Goal: Task Accomplishment & Management: Complete application form

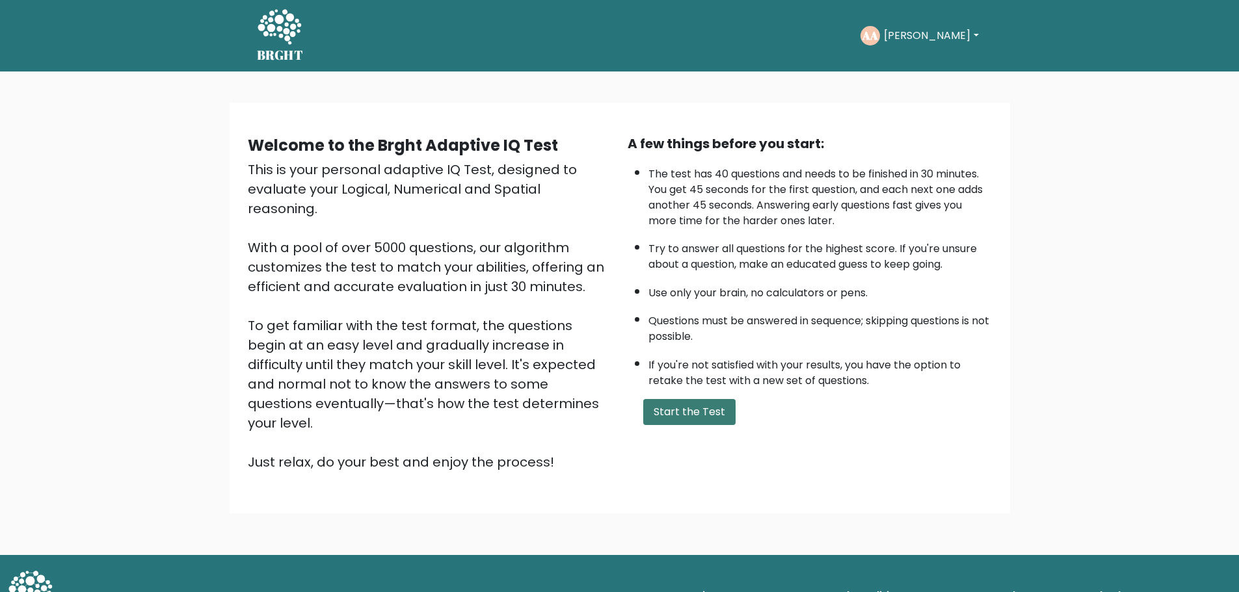
click at [685, 413] on button "Start the Test" at bounding box center [689, 412] width 92 height 26
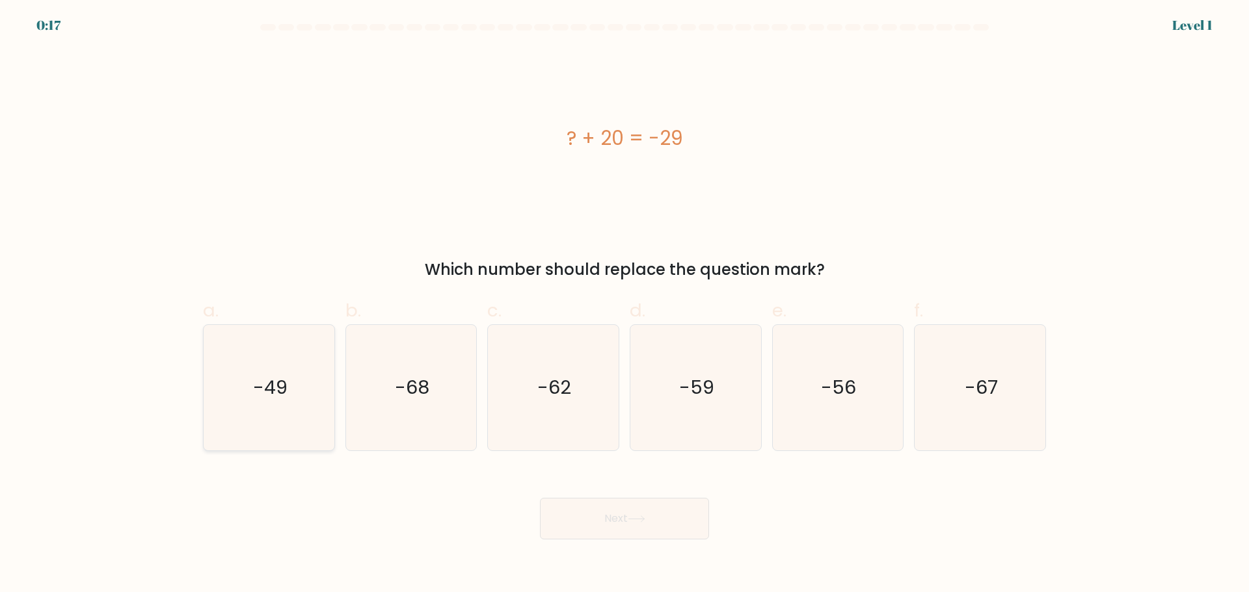
click at [298, 395] on icon "-49" at bounding box center [269, 388] width 126 height 126
click at [624, 305] on input "a. -49" at bounding box center [624, 301] width 1 height 8
radio input "true"
click at [617, 529] on button "Next" at bounding box center [624, 519] width 169 height 42
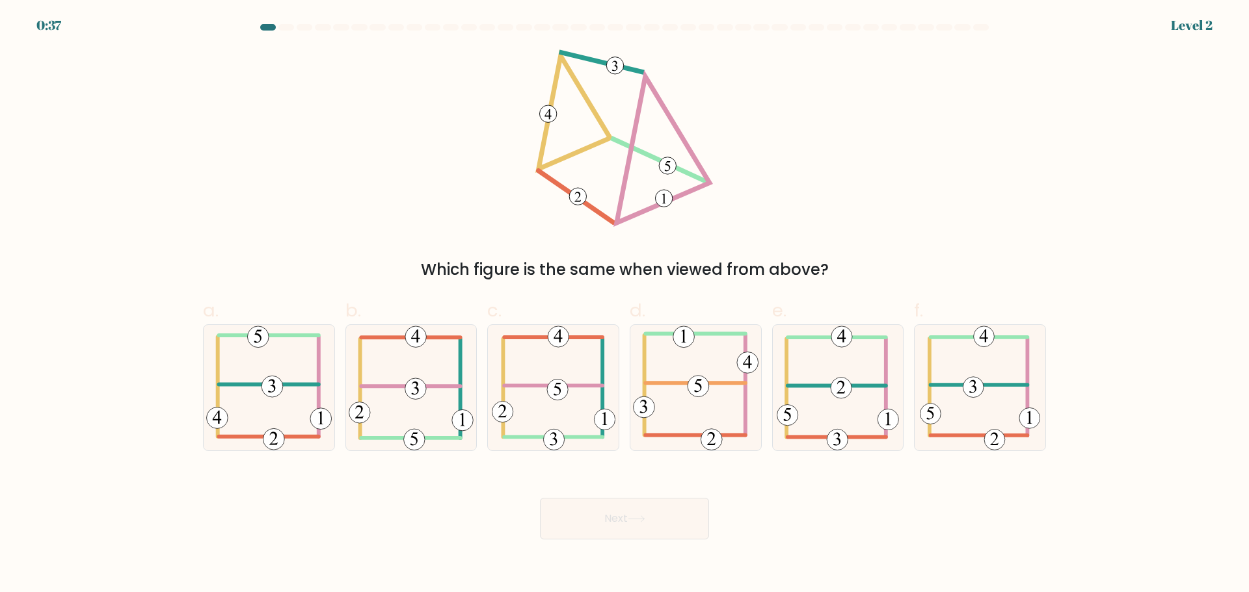
drag, startPoint x: 265, startPoint y: 106, endPoint x: 428, endPoint y: 0, distance: 194.6
click at [268, 104] on div "Which figure is the same when viewed from above?" at bounding box center [624, 165] width 858 height 232
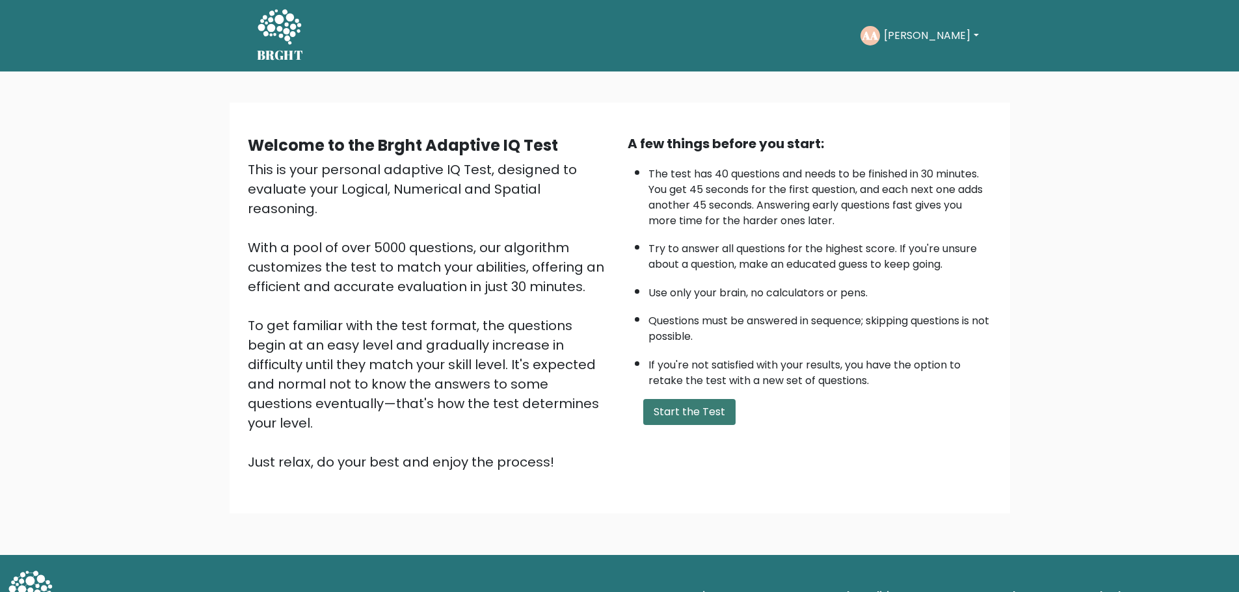
click at [667, 411] on button "Start the Test" at bounding box center [689, 412] width 92 height 26
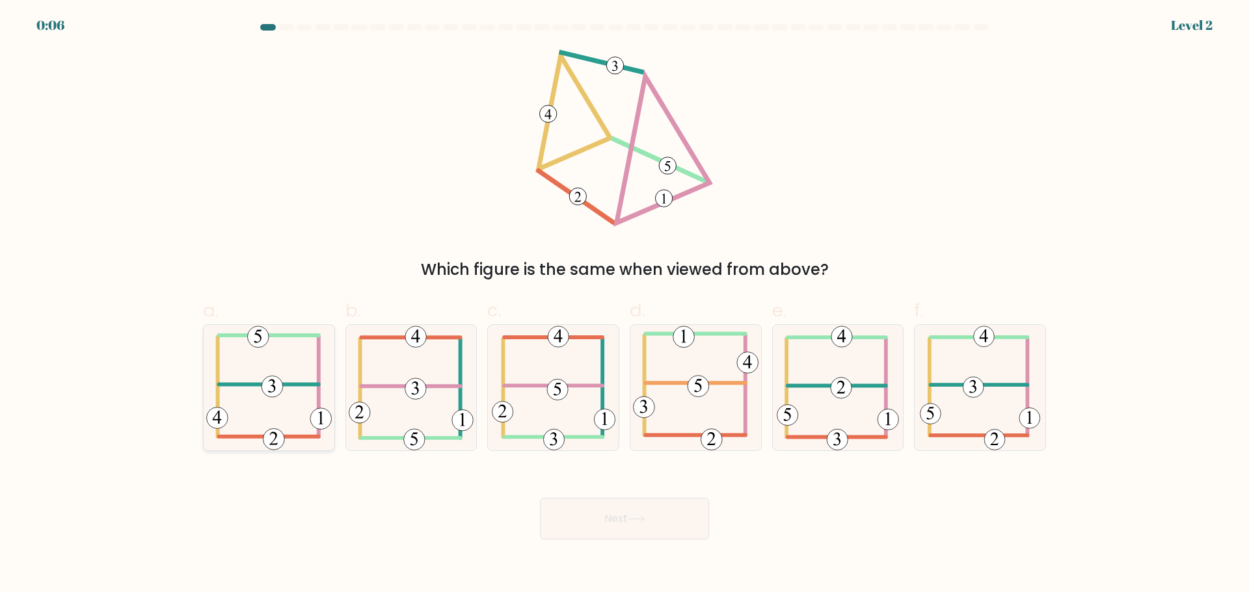
click at [274, 383] on icon at bounding box center [271, 385] width 7 height 13
click at [624, 305] on input "a." at bounding box center [624, 301] width 1 height 8
radio input "true"
click at [581, 525] on button "Next" at bounding box center [624, 519] width 169 height 42
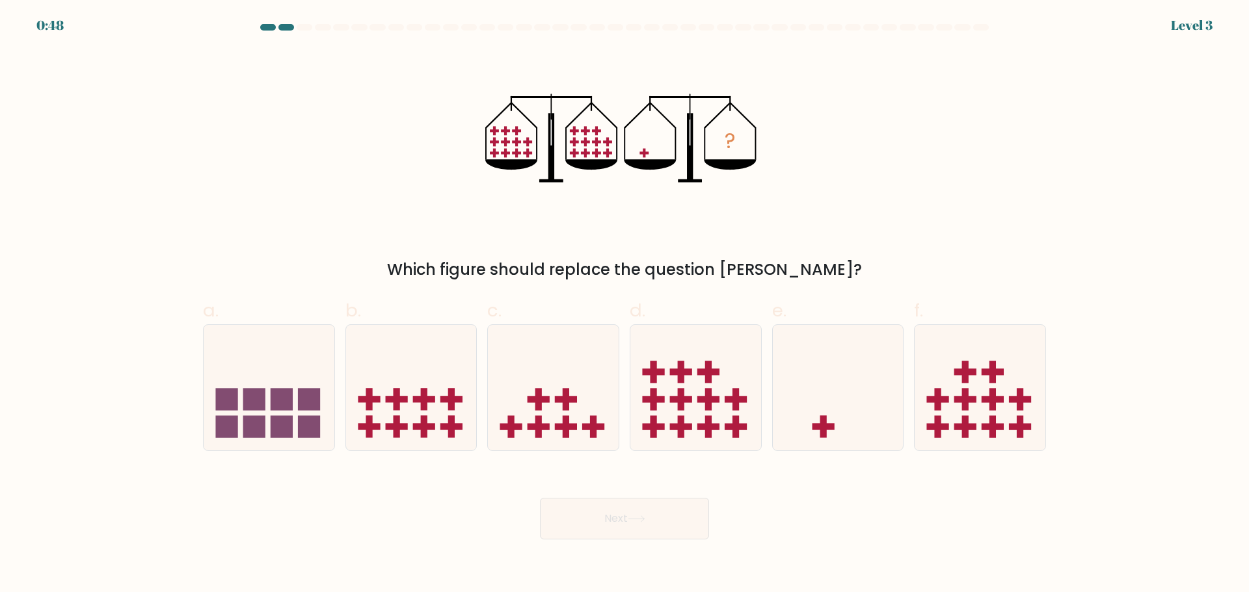
click at [328, 157] on div "? Which figure should replace the question mark?" at bounding box center [624, 165] width 858 height 232
click at [330, 158] on div "? Which figure should replace the question mark?" at bounding box center [624, 165] width 858 height 232
click at [330, 159] on div "? Which figure should replace the question mark?" at bounding box center [624, 165] width 858 height 232
drag, startPoint x: 330, startPoint y: 159, endPoint x: 259, endPoint y: 177, distance: 73.0
click at [259, 177] on div "? Which figure should replace the question mark?" at bounding box center [624, 165] width 858 height 232
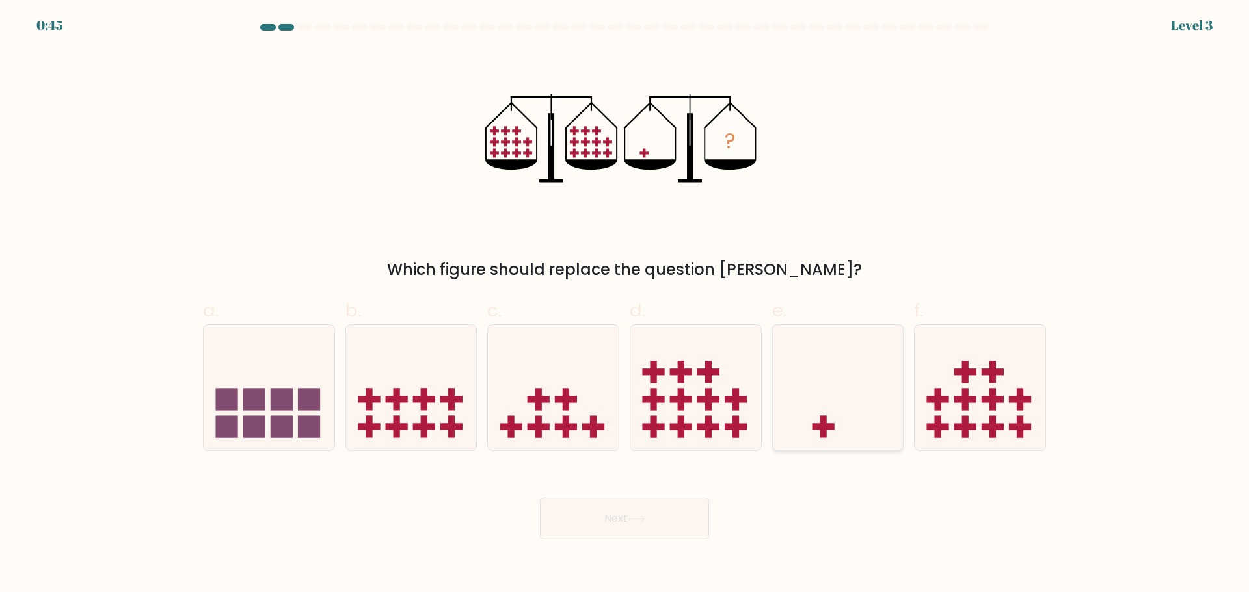
click at [852, 432] on icon at bounding box center [838, 388] width 131 height 108
click at [625, 305] on input "e." at bounding box center [624, 301] width 1 height 8
radio input "true"
click at [618, 521] on button "Next" at bounding box center [624, 519] width 169 height 42
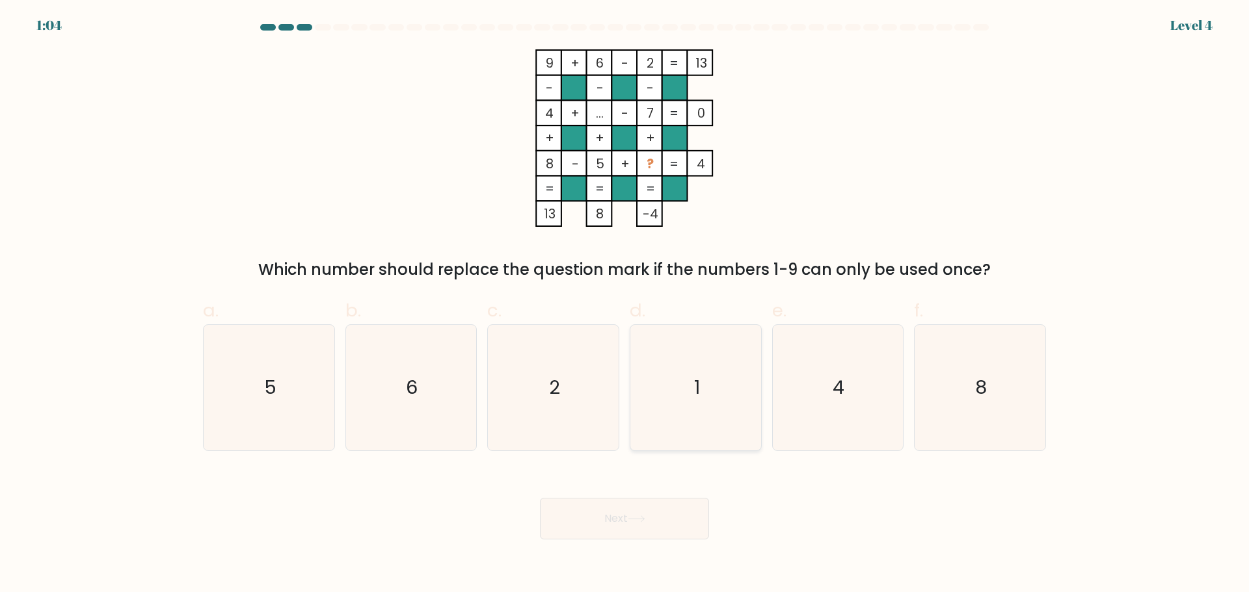
click at [699, 403] on icon "1" at bounding box center [696, 388] width 126 height 126
click at [625, 305] on input "d. 1" at bounding box center [624, 301] width 1 height 8
radio input "true"
click at [637, 516] on icon at bounding box center [637, 519] width 18 height 7
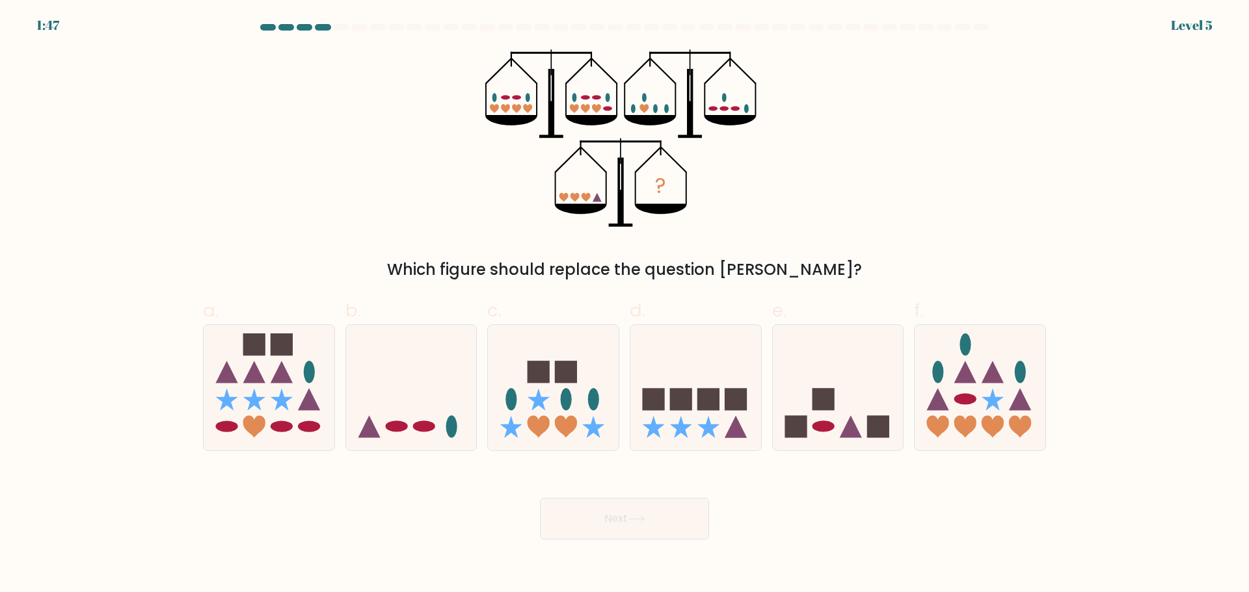
click at [343, 174] on div "? Which figure should replace the question mark?" at bounding box center [624, 165] width 858 height 232
click at [343, 175] on div "? Which figure should replace the question mark?" at bounding box center [624, 165] width 858 height 232
click at [343, 176] on div "? Which figure should replace the question mark?" at bounding box center [624, 165] width 858 height 232
drag, startPoint x: 343, startPoint y: 176, endPoint x: 256, endPoint y: 194, distance: 89.7
click at [256, 193] on div "? Which figure should replace the question mark?" at bounding box center [624, 165] width 858 height 232
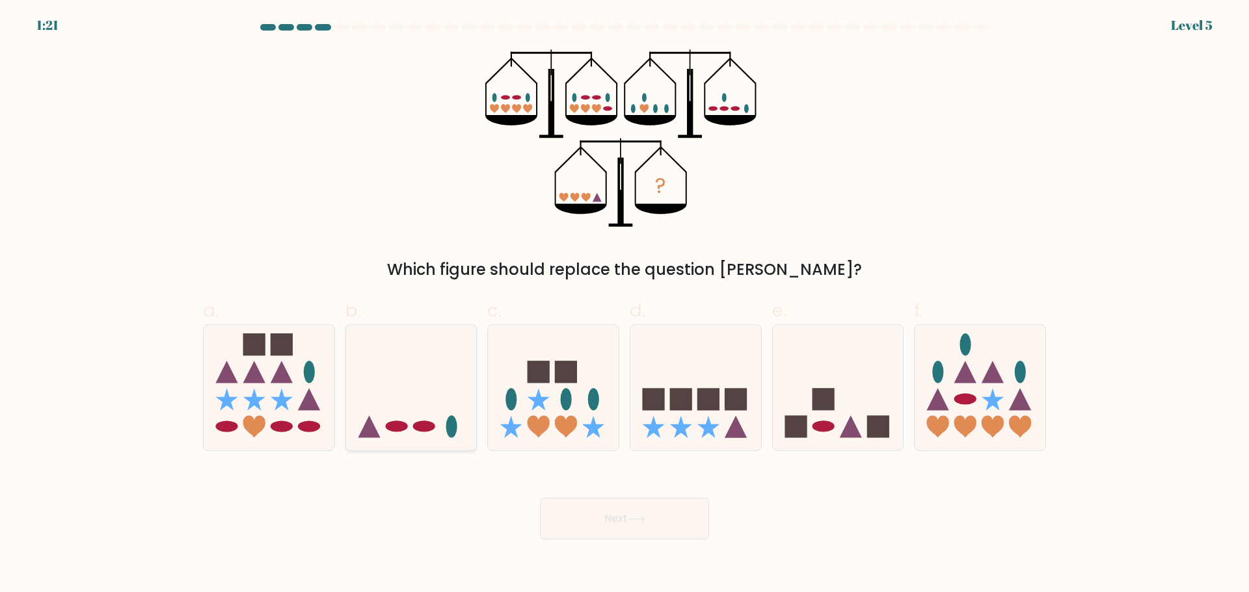
click at [418, 417] on icon at bounding box center [411, 388] width 131 height 108
click at [624, 305] on input "b." at bounding box center [624, 301] width 1 height 8
radio input "true"
click at [613, 525] on button "Next" at bounding box center [624, 519] width 169 height 42
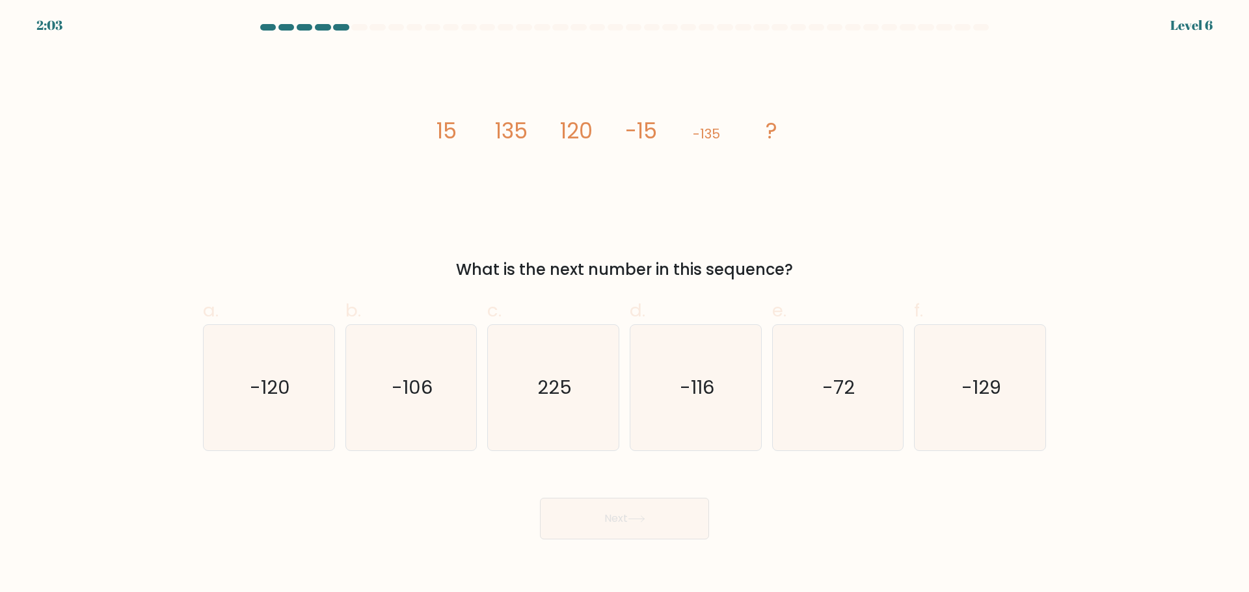
drag, startPoint x: 800, startPoint y: 129, endPoint x: 399, endPoint y: 154, distance: 402.0
click at [399, 154] on div "image/svg+xml 15 135 120 -15 -135 ? What is the next number in this sequence?" at bounding box center [624, 165] width 858 height 232
copy g "15 135 120 -15 -135 ?"
click at [825, 284] on form at bounding box center [624, 282] width 1249 height 516
click at [689, 215] on icon "image/svg+xml 15 135 120 -15 -135 ?" at bounding box center [624, 138] width 390 height 178
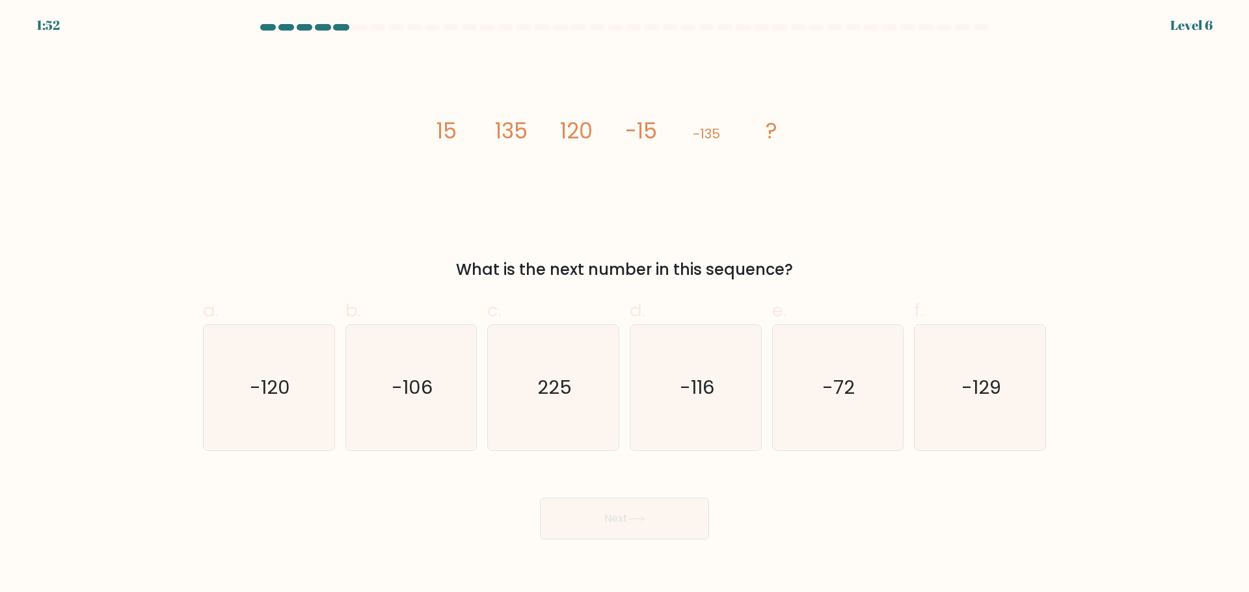
drag, startPoint x: 791, startPoint y: 266, endPoint x: 431, endPoint y: 128, distance: 385.8
click at [431, 128] on div "image/svg+xml 15 135 120 -15 -135 ? What is the next number in this sequence?" at bounding box center [624, 165] width 858 height 232
copy div "15 135 120 -15 -135 ? What is the next number in this sequence?"
click at [293, 390] on icon "-120" at bounding box center [269, 388] width 126 height 126
click at [624, 305] on input "a. -120" at bounding box center [624, 301] width 1 height 8
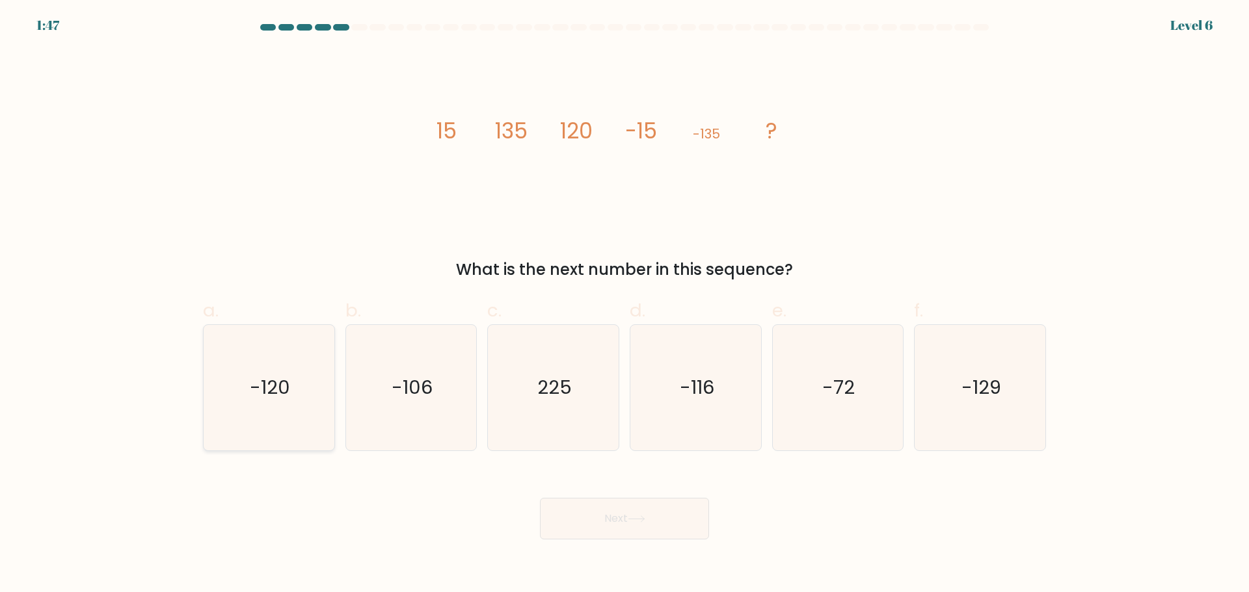
radio input "true"
click at [598, 514] on button "Next" at bounding box center [624, 519] width 169 height 42
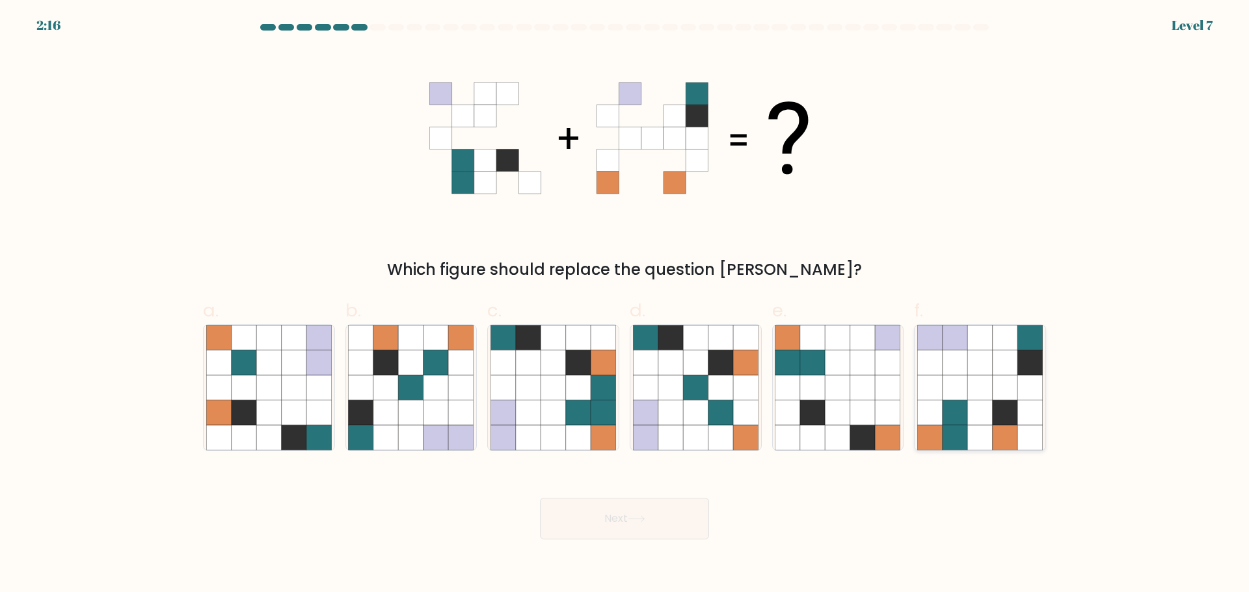
click at [956, 375] on icon at bounding box center [954, 362] width 25 height 25
click at [625, 305] on input "f." at bounding box center [624, 301] width 1 height 8
radio input "true"
click at [597, 531] on button "Next" at bounding box center [624, 519] width 169 height 42
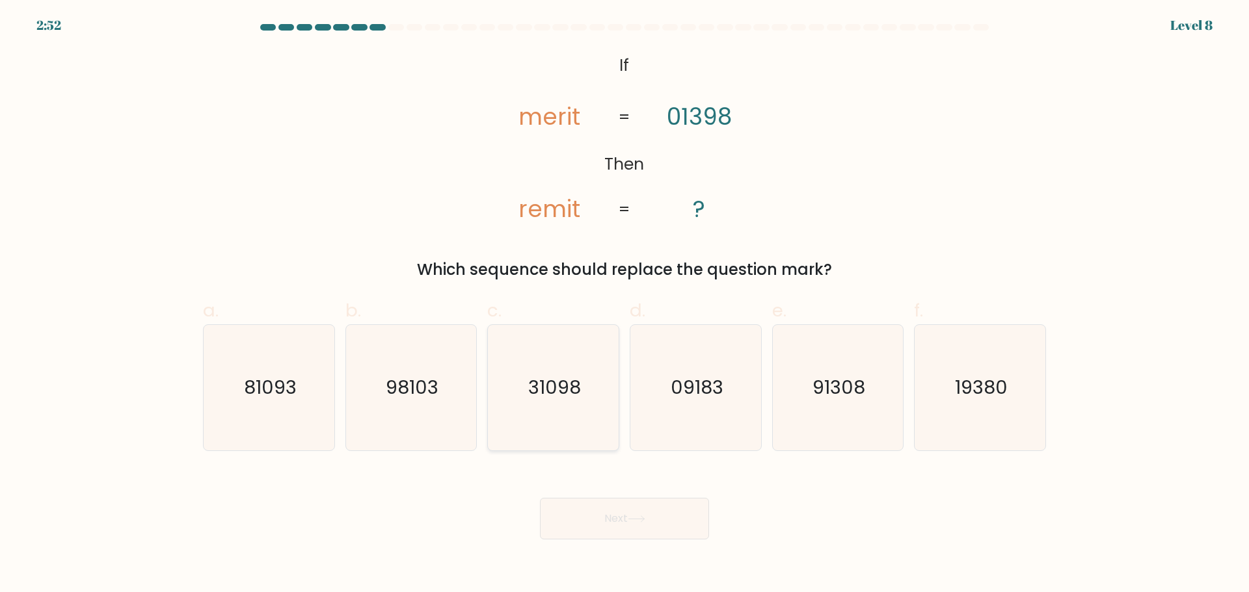
click at [584, 394] on icon "31098" at bounding box center [553, 388] width 126 height 126
click at [624, 305] on input "c. 31098" at bounding box center [624, 301] width 1 height 8
radio input "true"
click at [656, 527] on button "Next" at bounding box center [624, 519] width 169 height 42
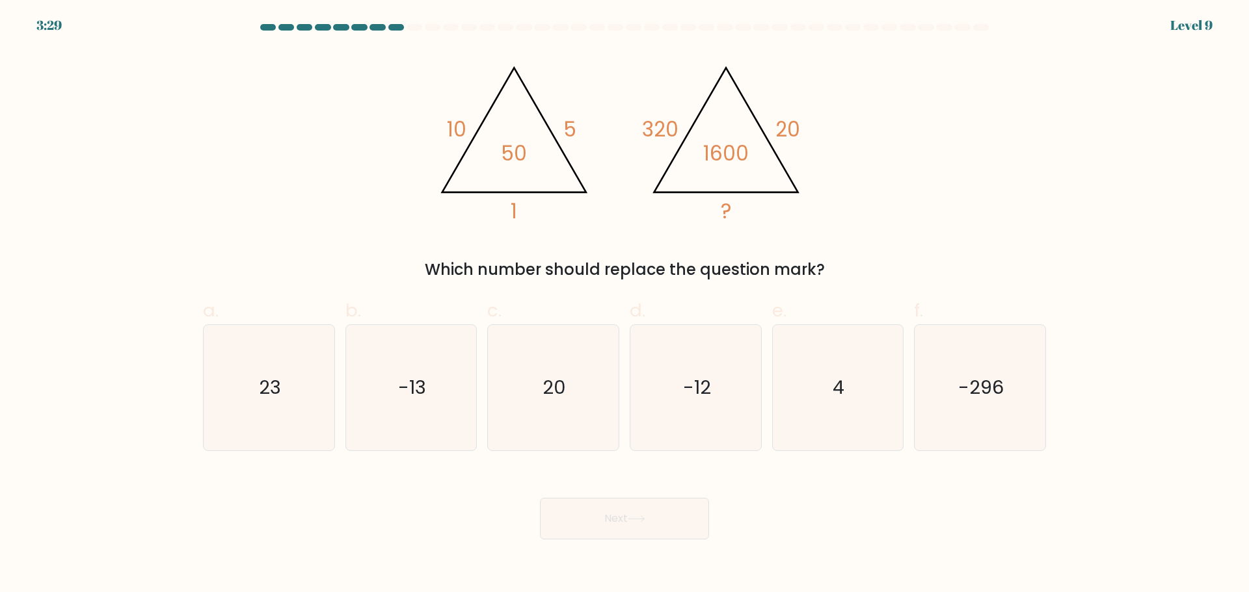
drag, startPoint x: 850, startPoint y: 276, endPoint x: 384, endPoint y: 111, distance: 494.1
click at [384, 111] on div "@import url('https://fonts.googleapis.com/css?family=Abril+Fatface:400,100,100i…" at bounding box center [624, 165] width 858 height 232
copy div "10 5 1 50 @import url('https://fonts.googleapis.com/css?family=Abril+Fatface:40…"
click at [414, 228] on div "@import url('https://fonts.googleapis.com/css?family=Abril+Fatface:400,100,100i…" at bounding box center [624, 165] width 858 height 232
click at [551, 410] on icon "20" at bounding box center [553, 388] width 126 height 126
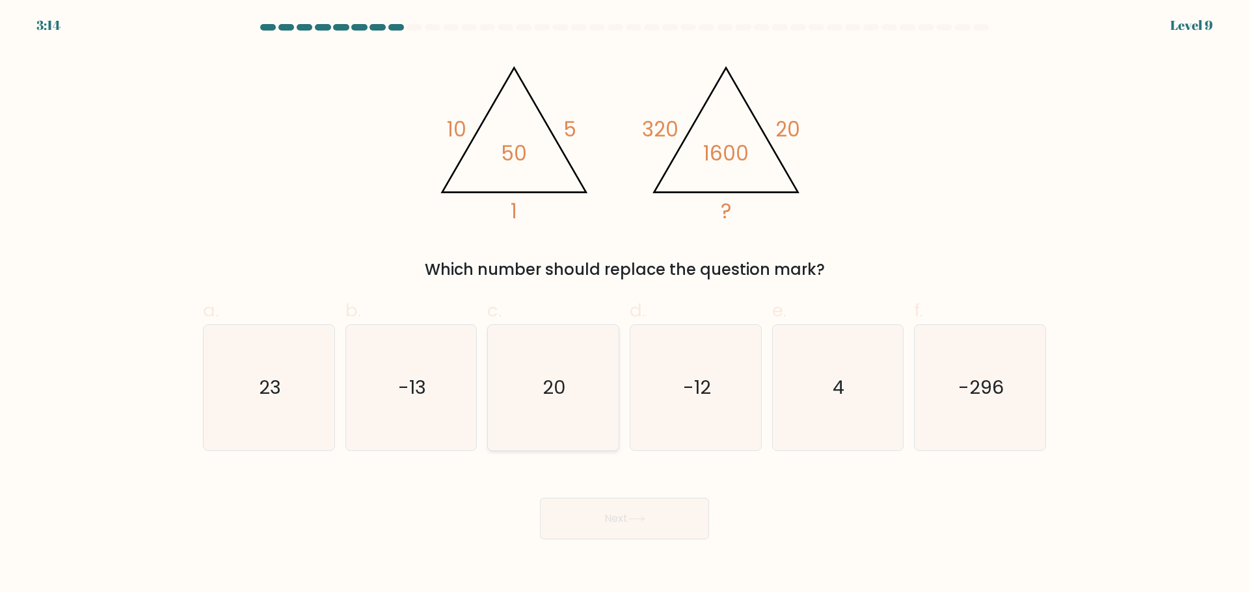
click at [624, 305] on input "c. 20" at bounding box center [624, 301] width 1 height 8
radio input "true"
click at [654, 525] on button "Next" at bounding box center [624, 519] width 169 height 42
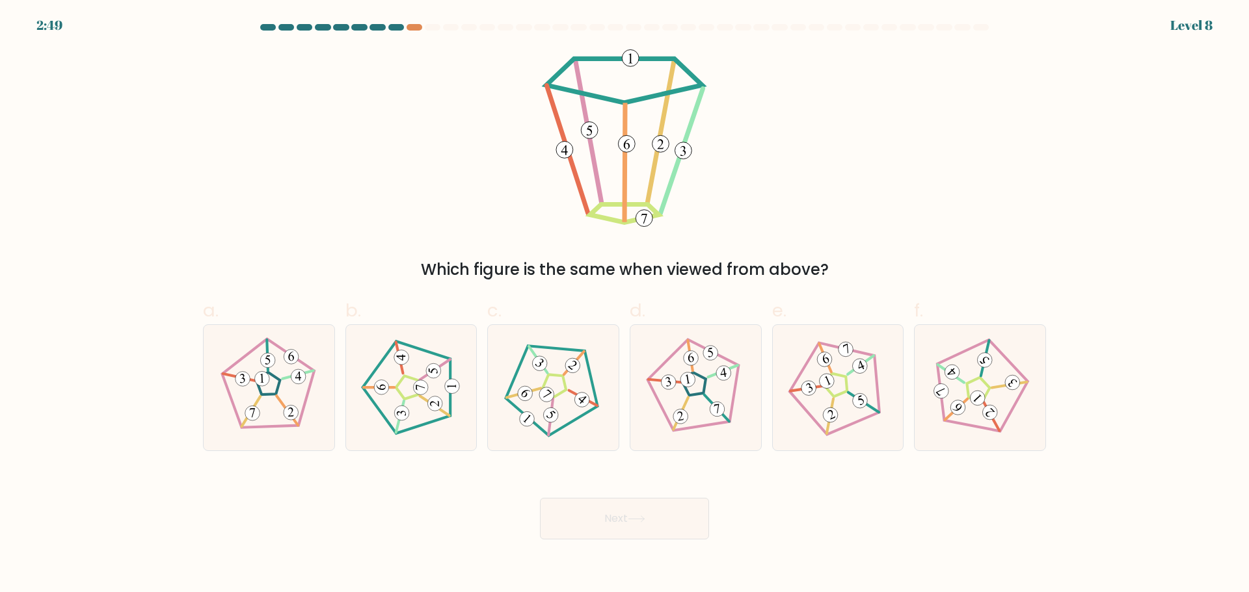
drag, startPoint x: 548, startPoint y: 378, endPoint x: 600, endPoint y: 465, distance: 101.5
click at [548, 378] on 215 at bounding box center [556, 385] width 32 height 32
click at [624, 305] on input "c." at bounding box center [624, 301] width 1 height 8
radio input "true"
click at [622, 522] on button "Next" at bounding box center [624, 519] width 169 height 42
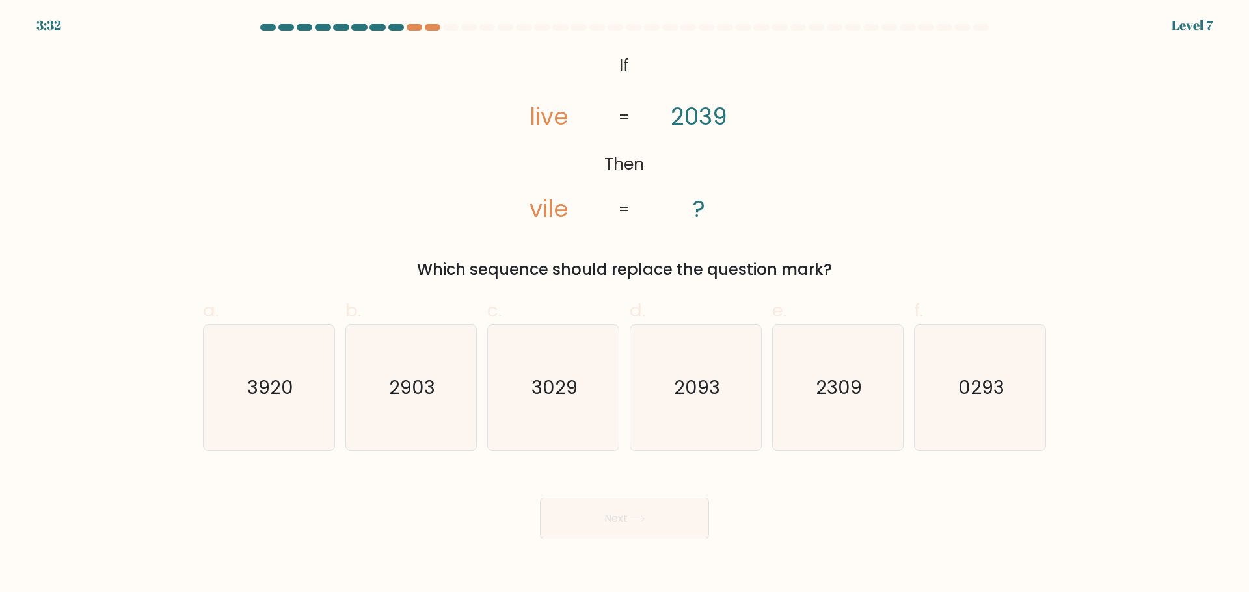
click at [383, 157] on div "@import url('https://fonts.googleapis.com/css?family=Abril+Fatface:400,100,100i…" at bounding box center [624, 165] width 858 height 232
drag, startPoint x: 379, startPoint y: 159, endPoint x: 287, endPoint y: 161, distance: 92.4
click at [287, 160] on div "@import url('https://fonts.googleapis.com/css?family=Abril+Fatface:400,100,100i…" at bounding box center [624, 165] width 858 height 232
click at [565, 404] on icon "3029" at bounding box center [553, 388] width 126 height 126
click at [624, 305] on input "c. 3029" at bounding box center [624, 301] width 1 height 8
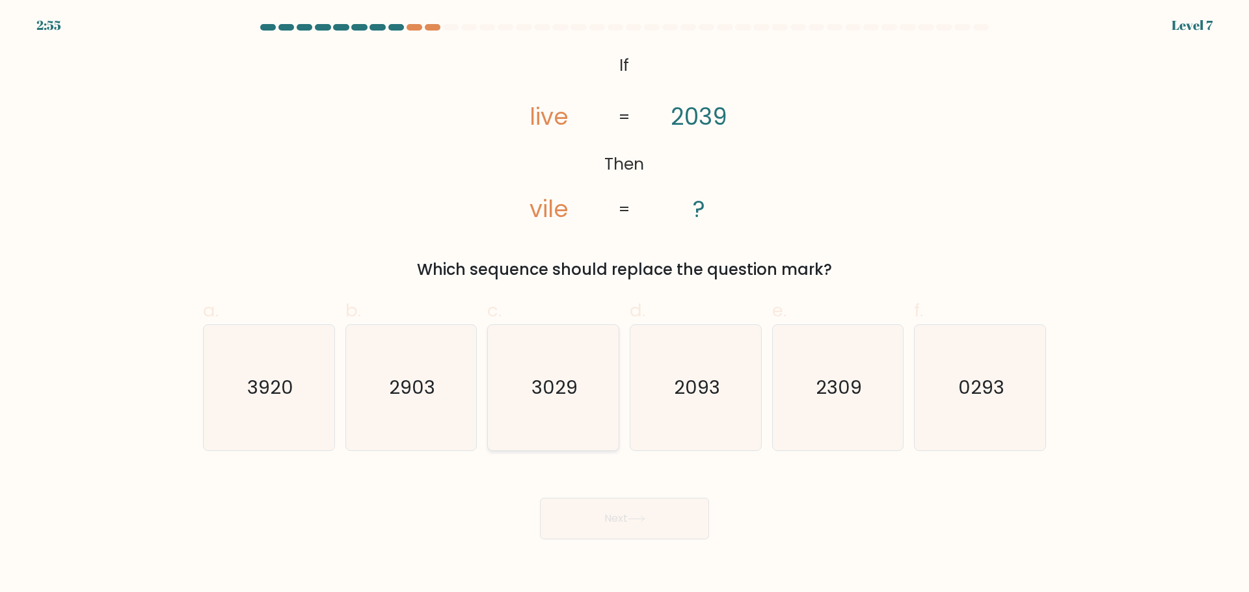
radio input "true"
click at [622, 509] on button "Next" at bounding box center [624, 519] width 169 height 42
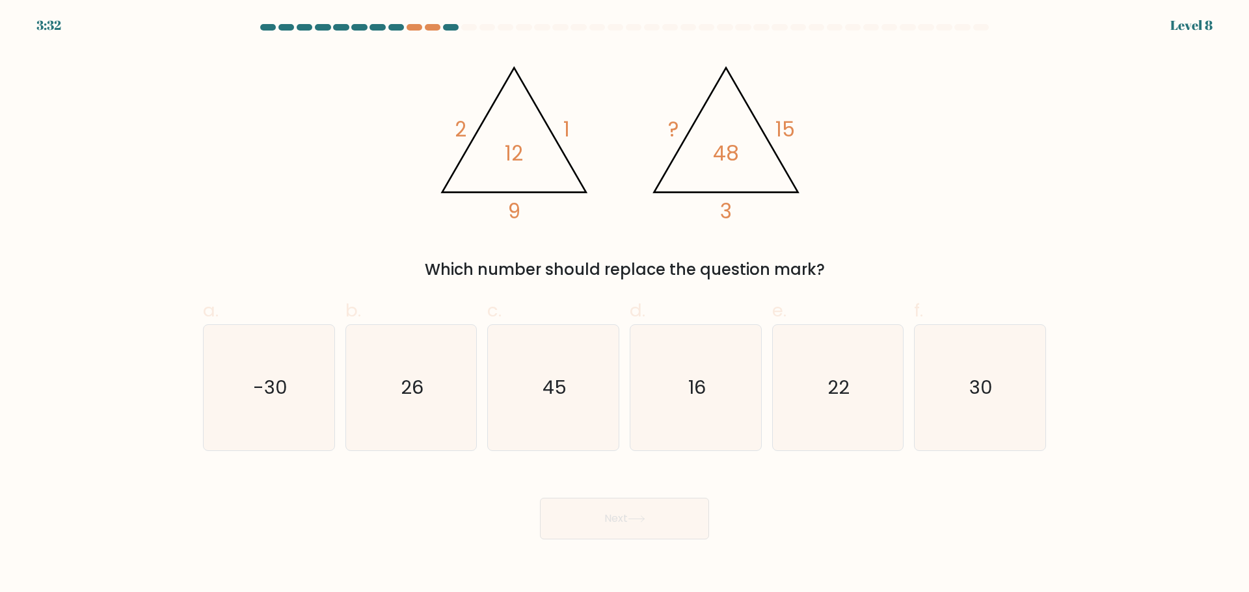
drag, startPoint x: 832, startPoint y: 268, endPoint x: 429, endPoint y: 128, distance: 426.8
click at [429, 128] on div "@import url('https://fonts.googleapis.com/css?family=Abril+Fatface:400,100,100i…" at bounding box center [624, 165] width 858 height 232
copy div "2 1 9 12 @import url('https://fonts.googleapis.com/css?family=Abril+Fatface:400…"
